Goal: Task Accomplishment & Management: Use online tool/utility

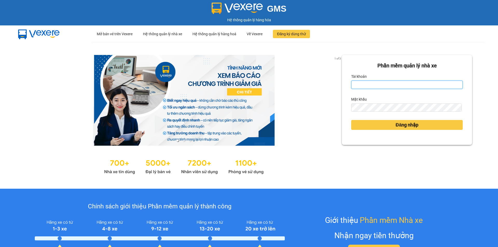
click at [358, 87] on input "Tài khoản" at bounding box center [407, 85] width 112 height 8
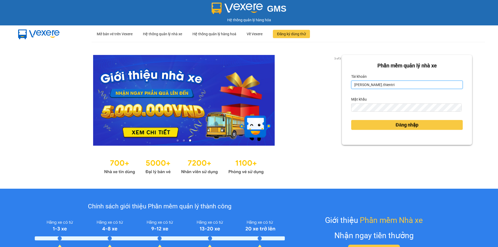
type input "[PERSON_NAME].thientri"
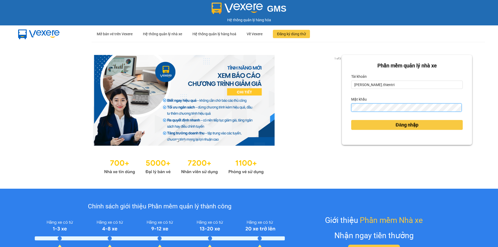
click at [351, 120] on button "Đăng nhập" at bounding box center [407, 125] width 112 height 10
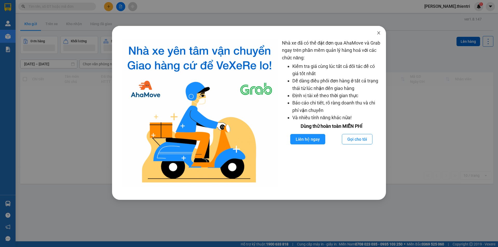
click at [378, 33] on icon "close" at bounding box center [379, 33] width 4 height 4
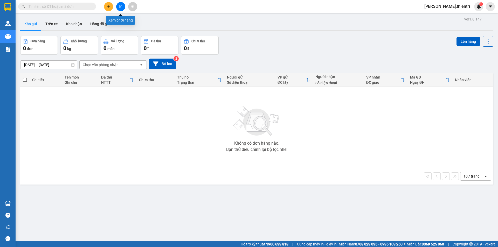
click at [121, 6] on icon "file-add" at bounding box center [121, 7] width 4 height 4
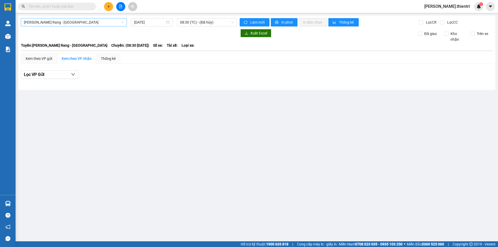
click at [60, 22] on span "[PERSON_NAME] Rang - [GEOGRAPHIC_DATA]" at bounding box center [74, 22] width 100 height 8
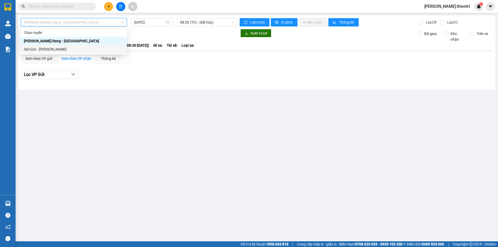
click at [37, 48] on div "Sài Gòn - [PERSON_NAME]" at bounding box center [74, 49] width 100 height 6
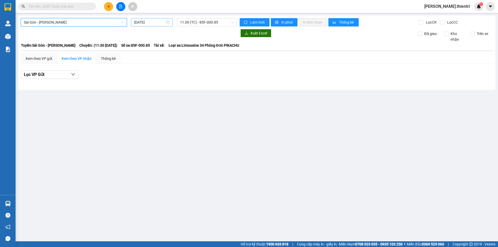
click at [142, 22] on input "[DATE]" at bounding box center [149, 22] width 31 height 6
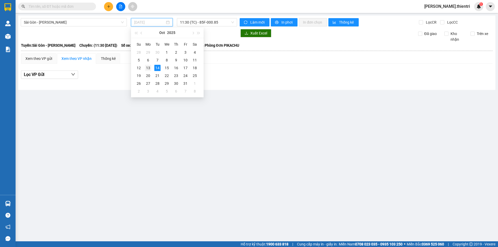
click at [148, 67] on div "13" at bounding box center [148, 68] width 6 height 6
type input "[DATE]"
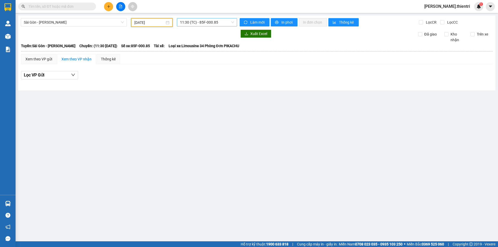
click at [189, 22] on span "11:30 (TC) - 85F-000.85" at bounding box center [207, 22] width 54 height 8
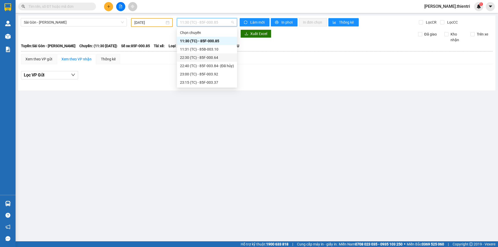
click at [205, 58] on div "22:30 (TC) - 85F-000.64" at bounding box center [207, 58] width 54 height 6
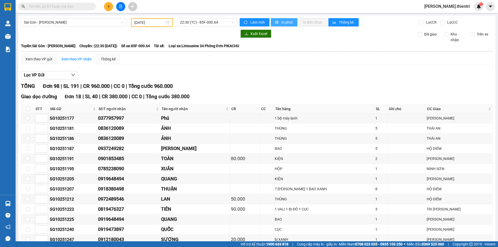
click at [285, 24] on span "In phơi" at bounding box center [287, 22] width 12 height 6
click at [286, 23] on span "In phơi" at bounding box center [287, 22] width 12 height 6
click at [285, 21] on span "In phơi" at bounding box center [287, 22] width 12 height 6
click at [283, 23] on span "In phơi" at bounding box center [287, 22] width 12 height 6
